Goal: Navigation & Orientation: Understand site structure

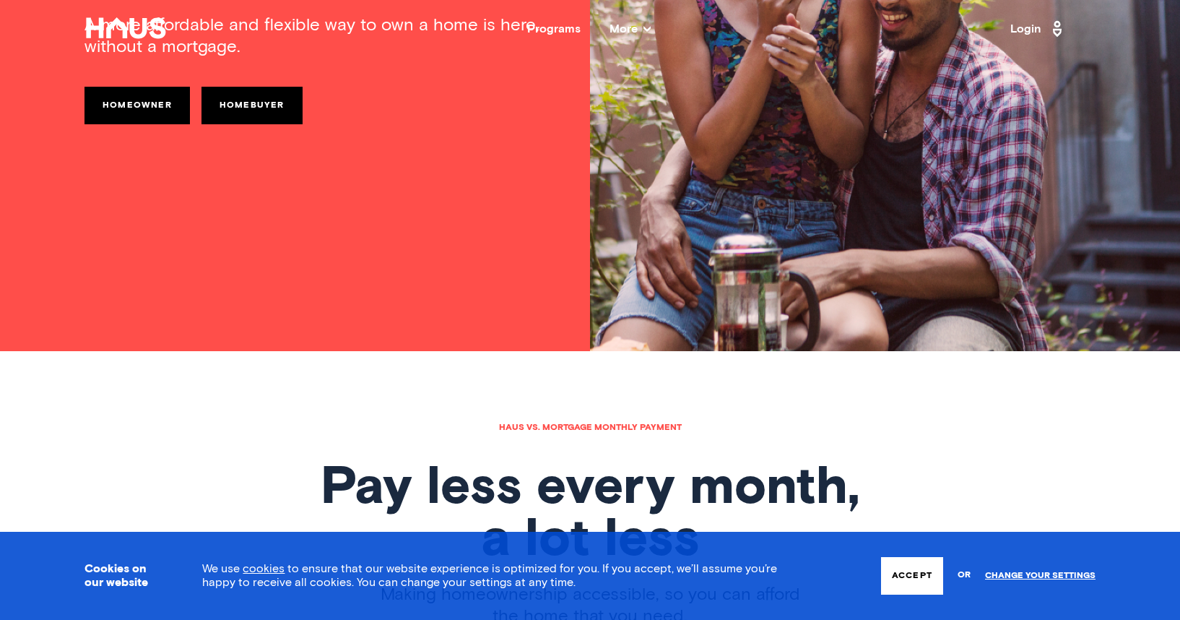
scroll to position [292, 0]
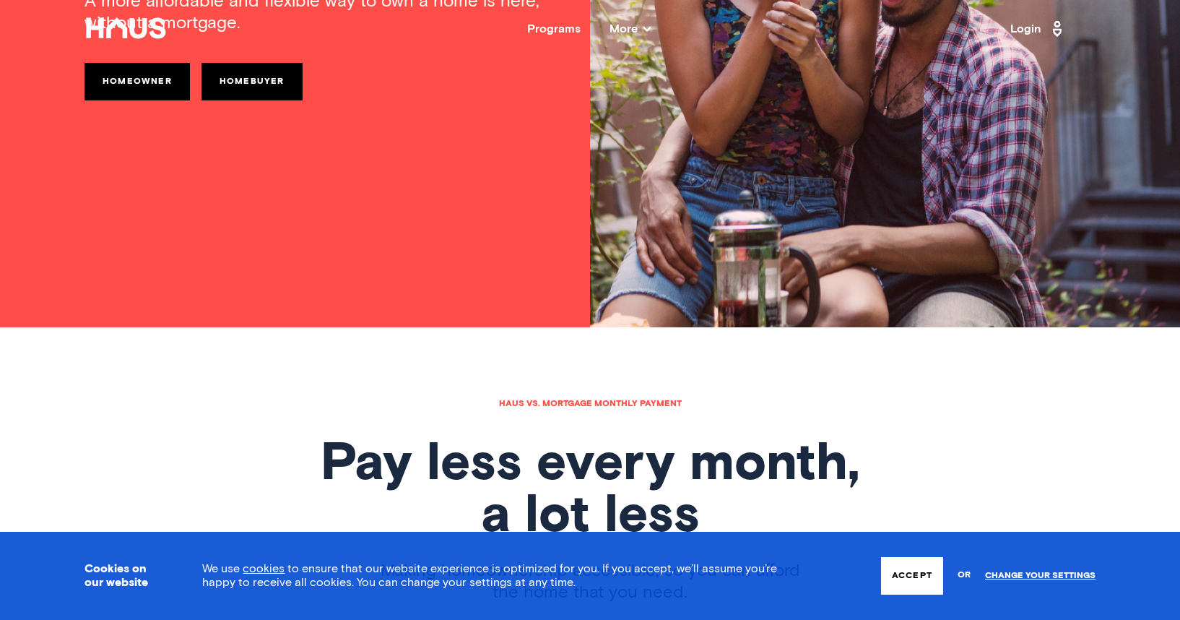
click at [903, 565] on button "Accept" at bounding box center [912, 576] width 62 height 38
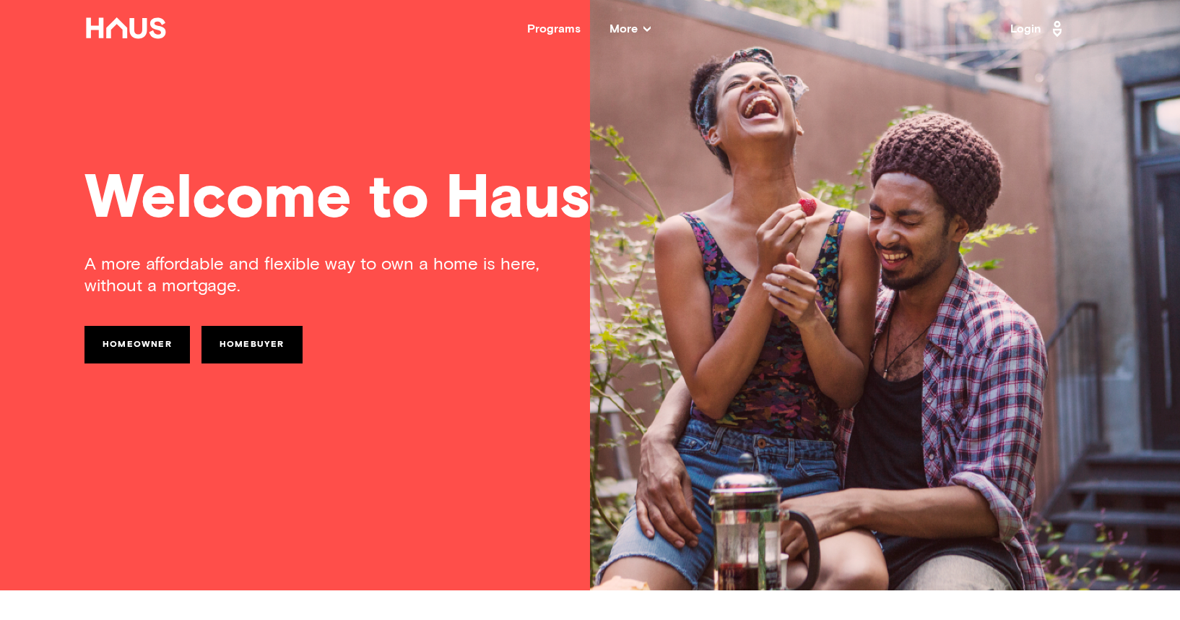
scroll to position [0, 0]
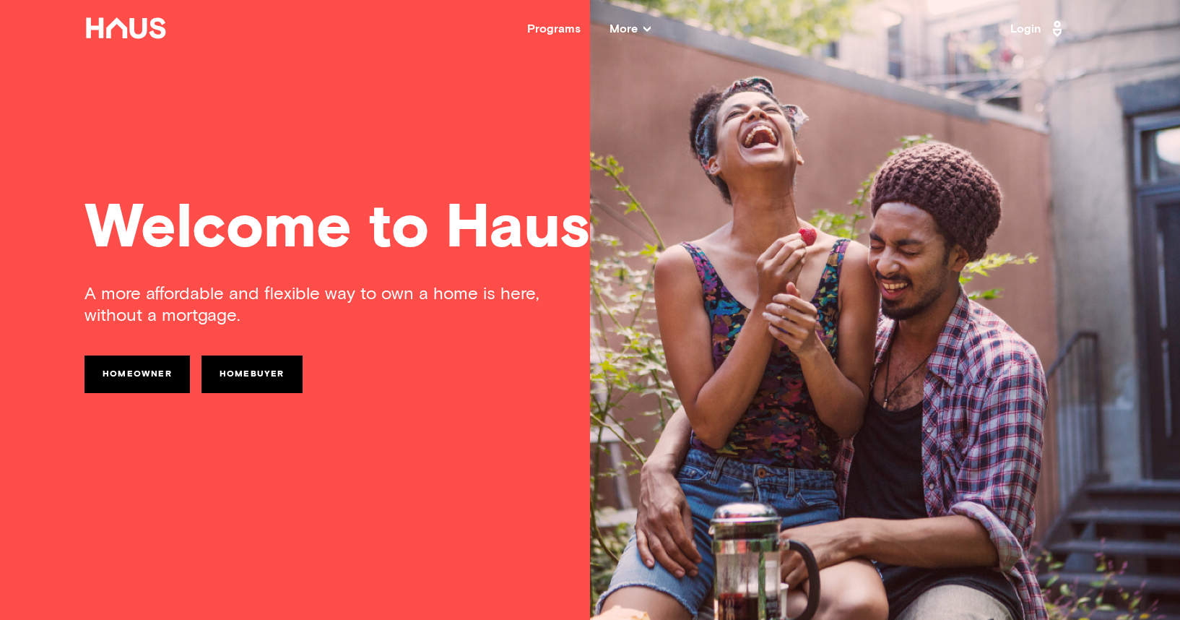
click at [637, 27] on span "More" at bounding box center [630, 29] width 41 height 12
